Goal: Task Accomplishment & Management: Manage account settings

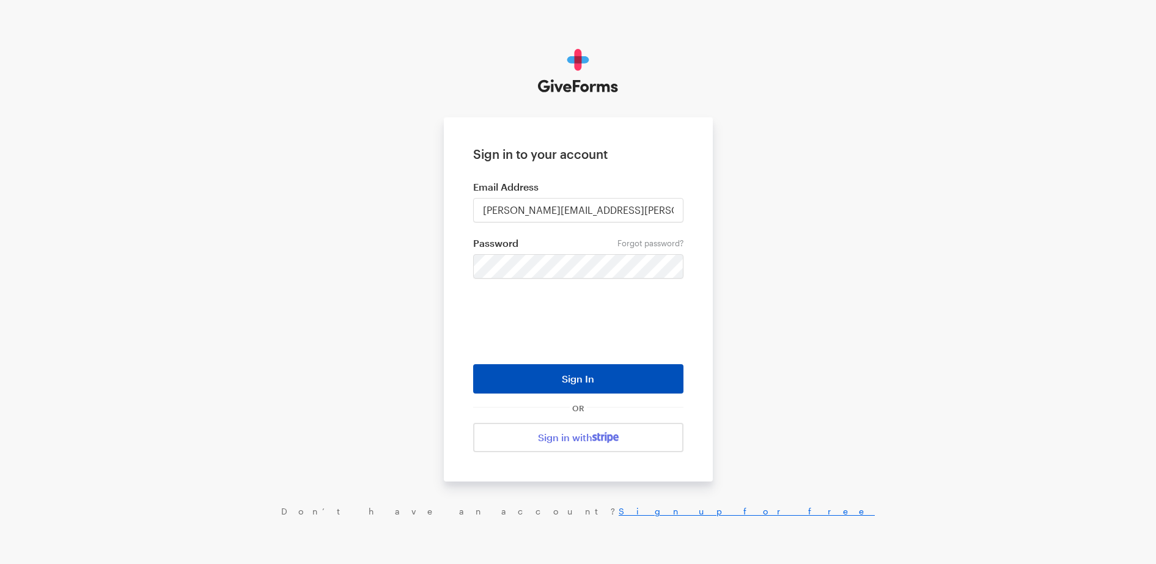
click at [584, 383] on button "Sign In" at bounding box center [578, 378] width 210 height 29
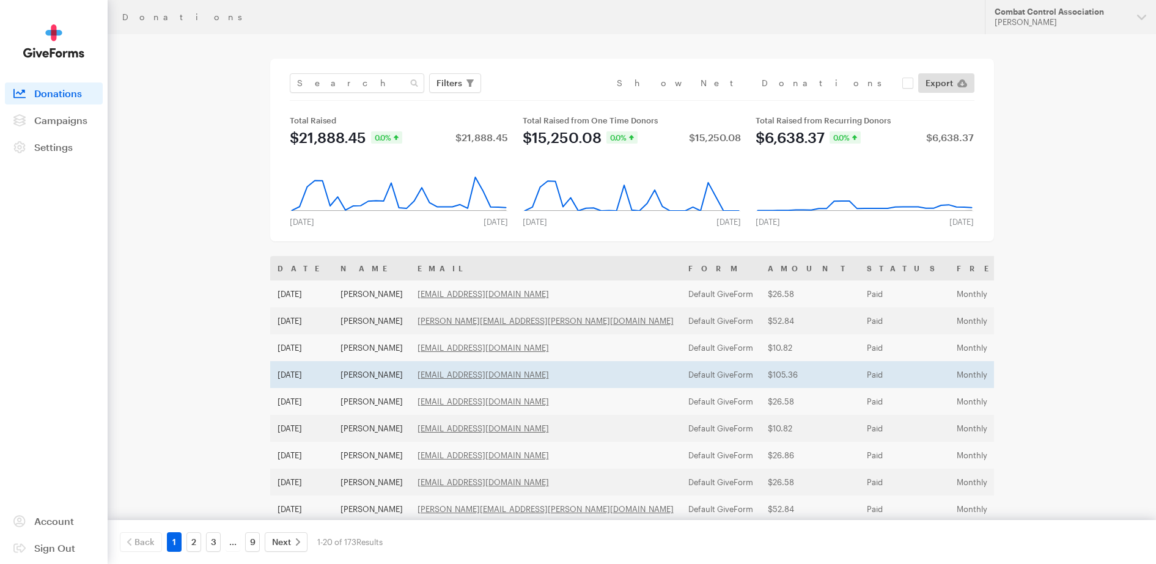
click at [301, 372] on td "[DATE]" at bounding box center [301, 374] width 63 height 27
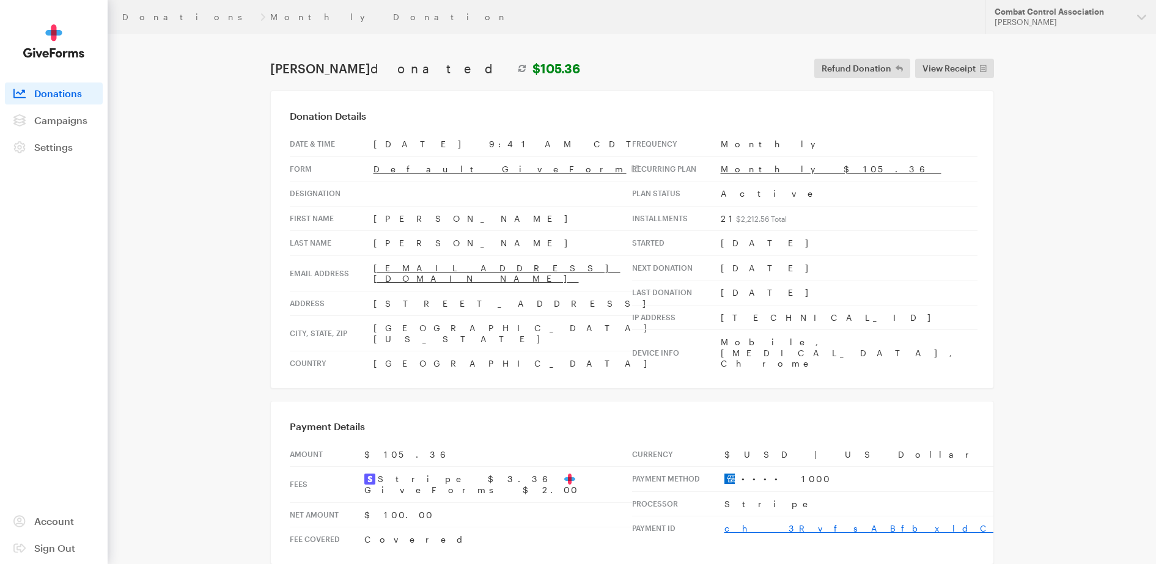
click at [766, 523] on link "ch_3RvfsABfbxldCq0F1nZ0Bs77" at bounding box center [933, 528] width 418 height 10
click at [54, 516] on span "Account" at bounding box center [54, 521] width 40 height 12
click at [413, 170] on link "Default GiveForm" at bounding box center [505, 169] width 265 height 10
click at [789, 523] on link "ch_3RvfsABfbxldCq0F1nZ0Bs77" at bounding box center [933, 528] width 418 height 10
click at [61, 152] on span "Settings" at bounding box center [53, 147] width 39 height 12
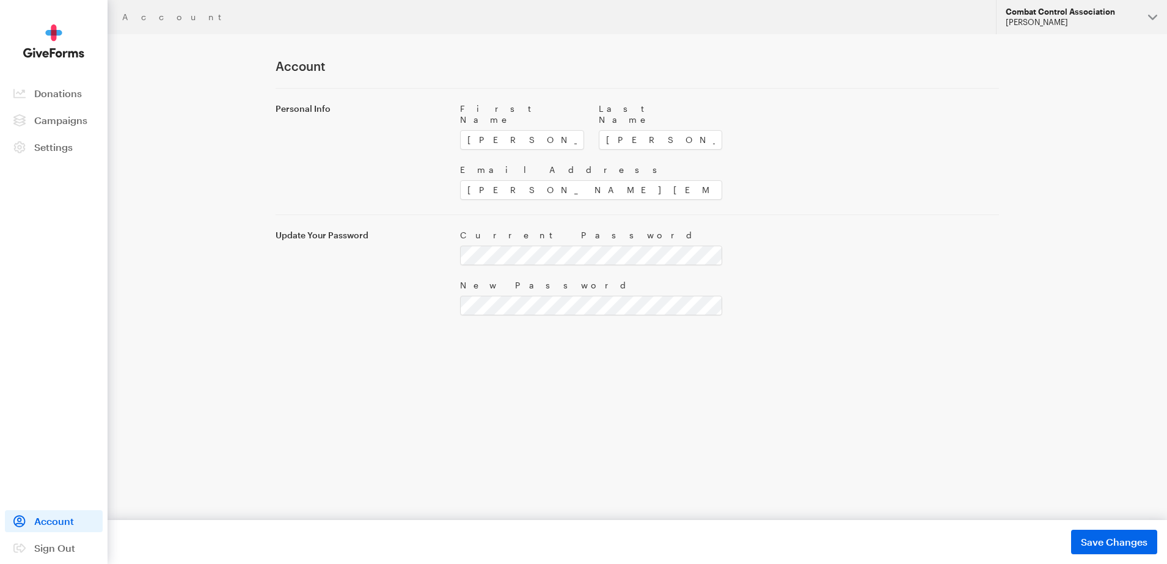
click at [1109, 15] on div "Combat Control Association" at bounding box center [1072, 12] width 133 height 10
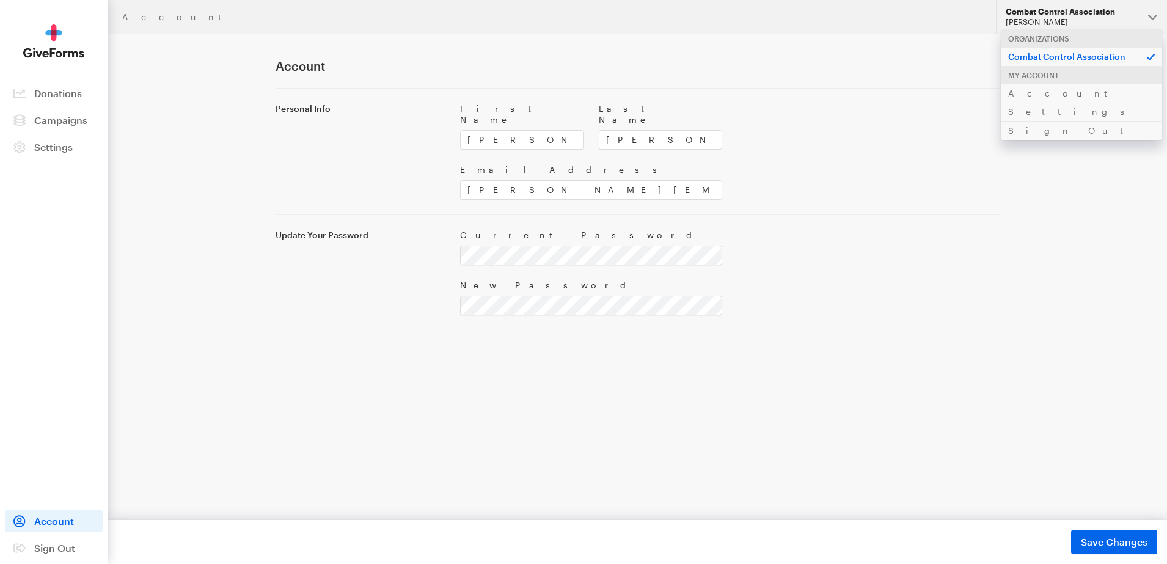
click at [951, 202] on div "Personal Info First Name Spencer Last Name Cocanour Email Address spencer.cocan…" at bounding box center [638, 201] width 724 height 227
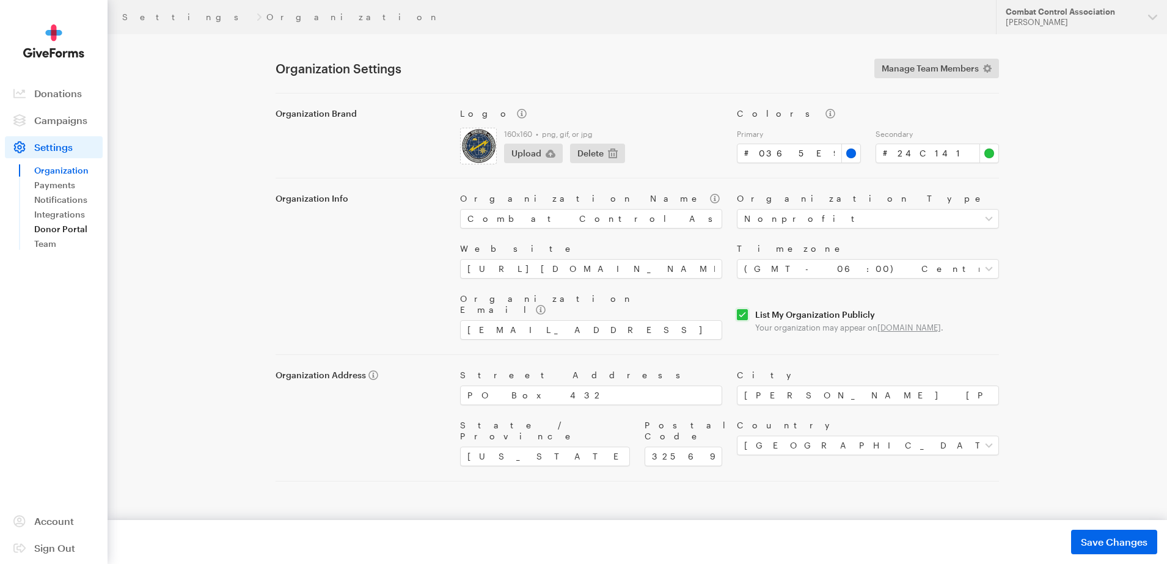
click at [64, 229] on link "Donor Portal" at bounding box center [68, 229] width 68 height 15
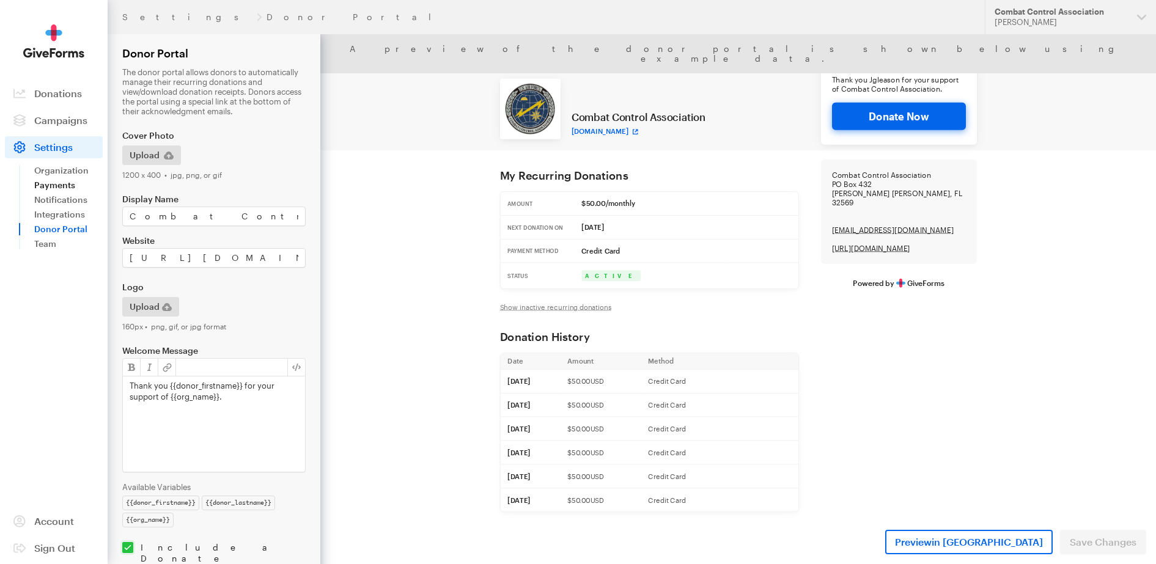
click at [64, 183] on link "Payments" at bounding box center [68, 185] width 68 height 15
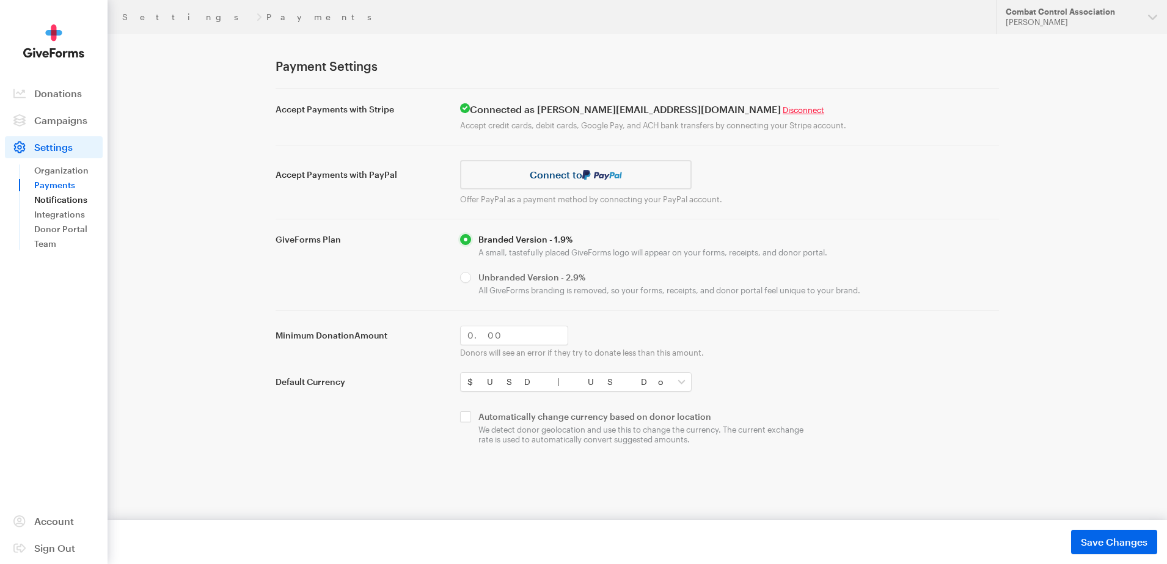
click at [65, 200] on link "Notifications" at bounding box center [68, 200] width 68 height 15
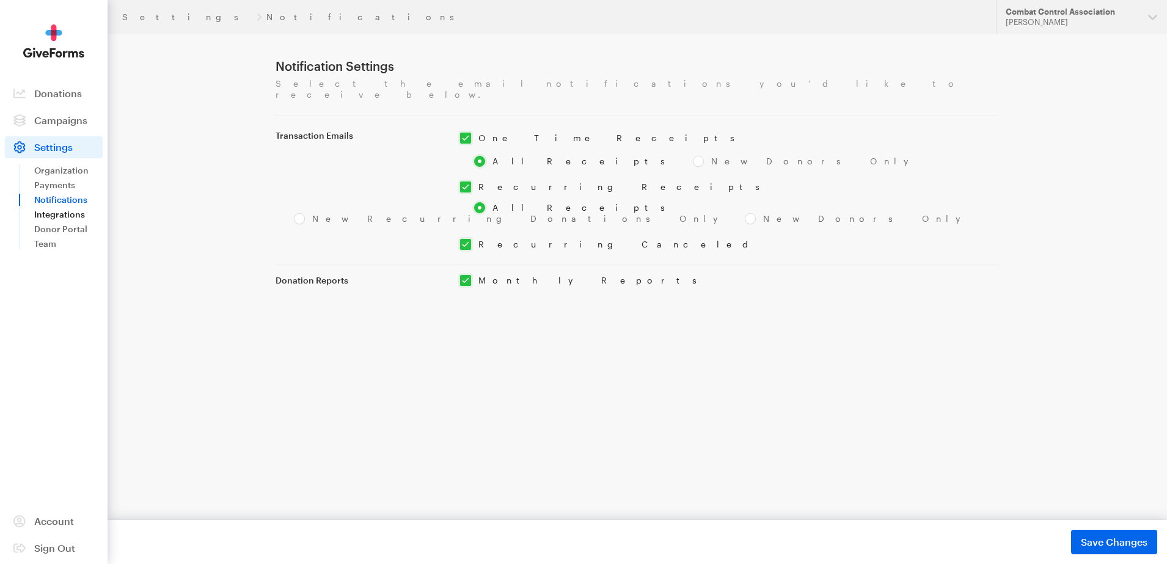
click at [64, 216] on link "Integrations" at bounding box center [68, 214] width 68 height 15
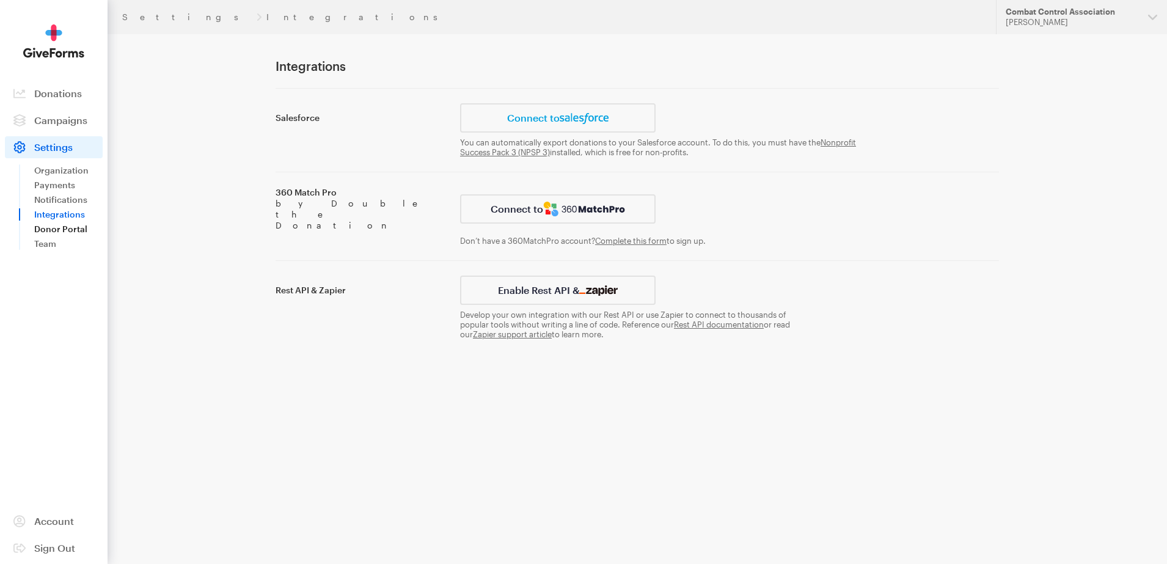
click at [70, 227] on link "Donor Portal" at bounding box center [68, 229] width 68 height 15
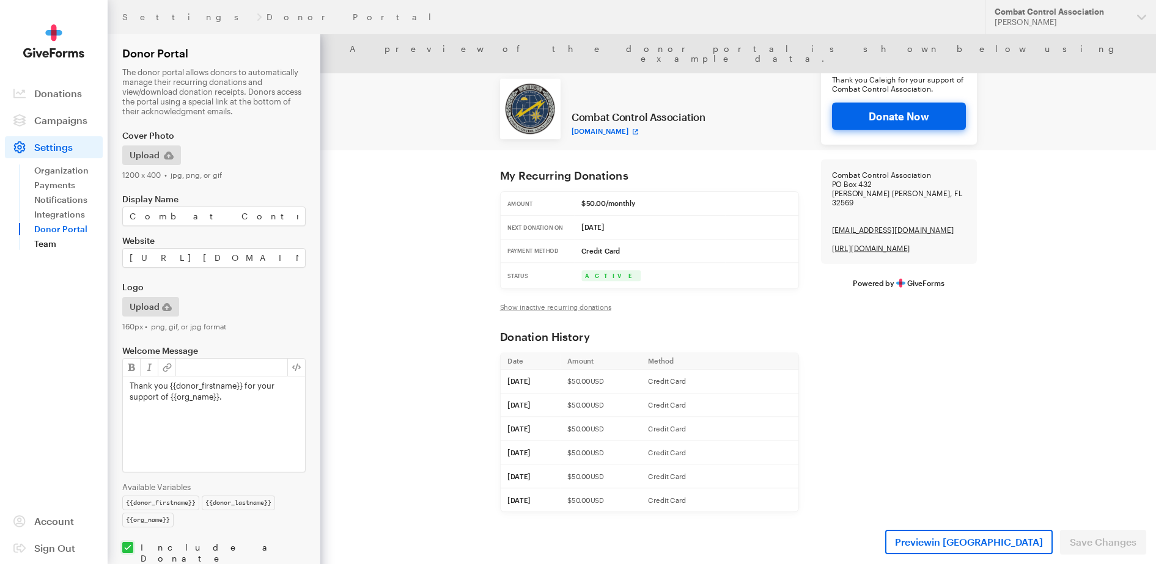
click at [39, 240] on link "Team" at bounding box center [68, 244] width 68 height 15
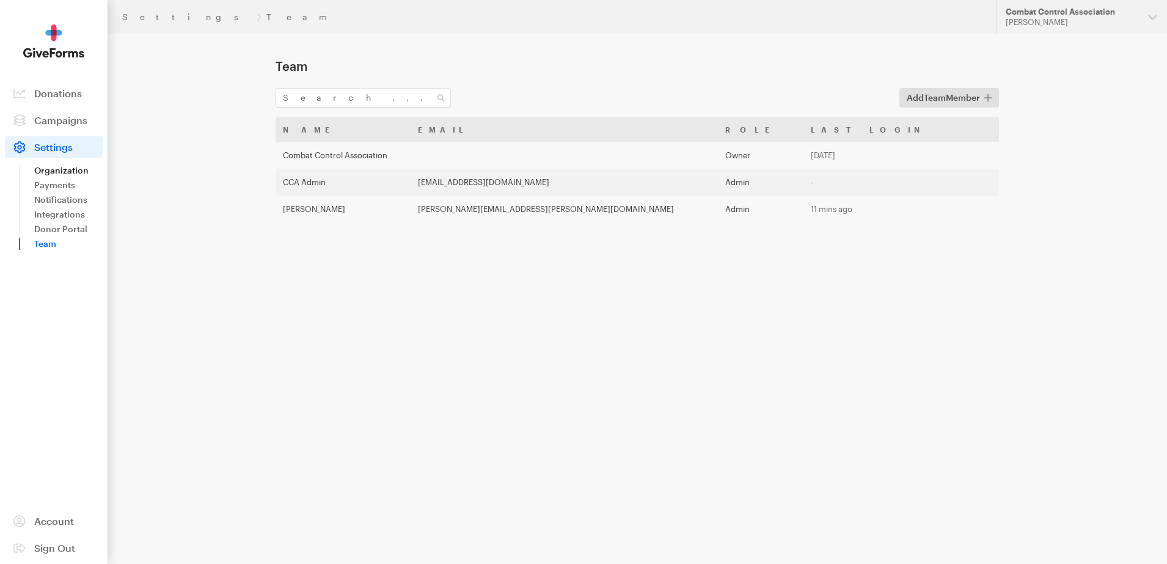
click at [75, 172] on link "Organization" at bounding box center [68, 170] width 68 height 15
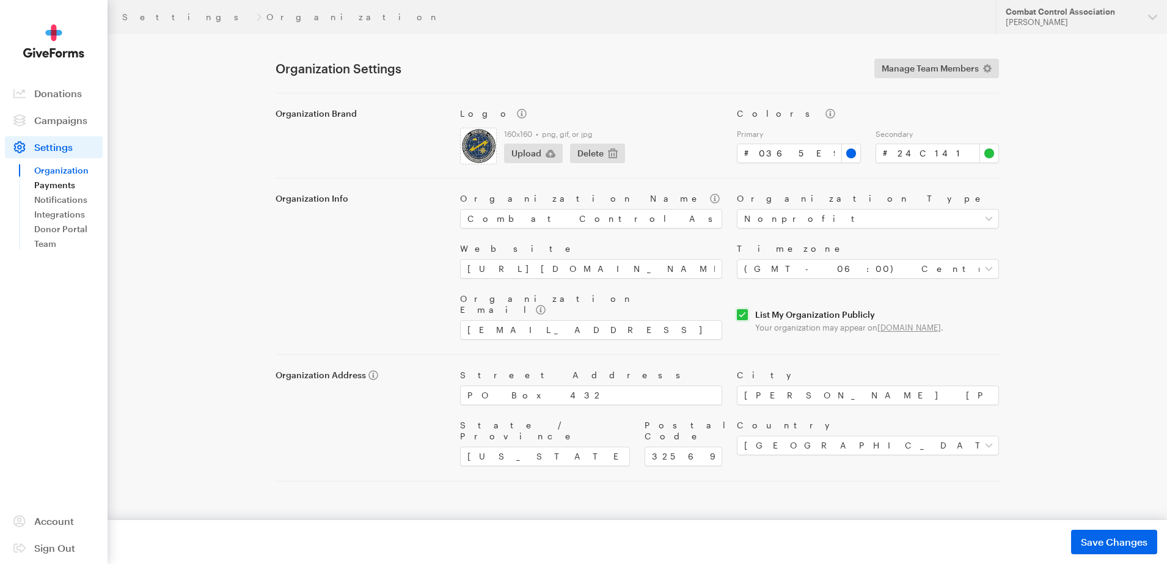
click at [47, 184] on link "Payments" at bounding box center [68, 185] width 68 height 15
